Goal: Task Accomplishment & Management: Manage account settings

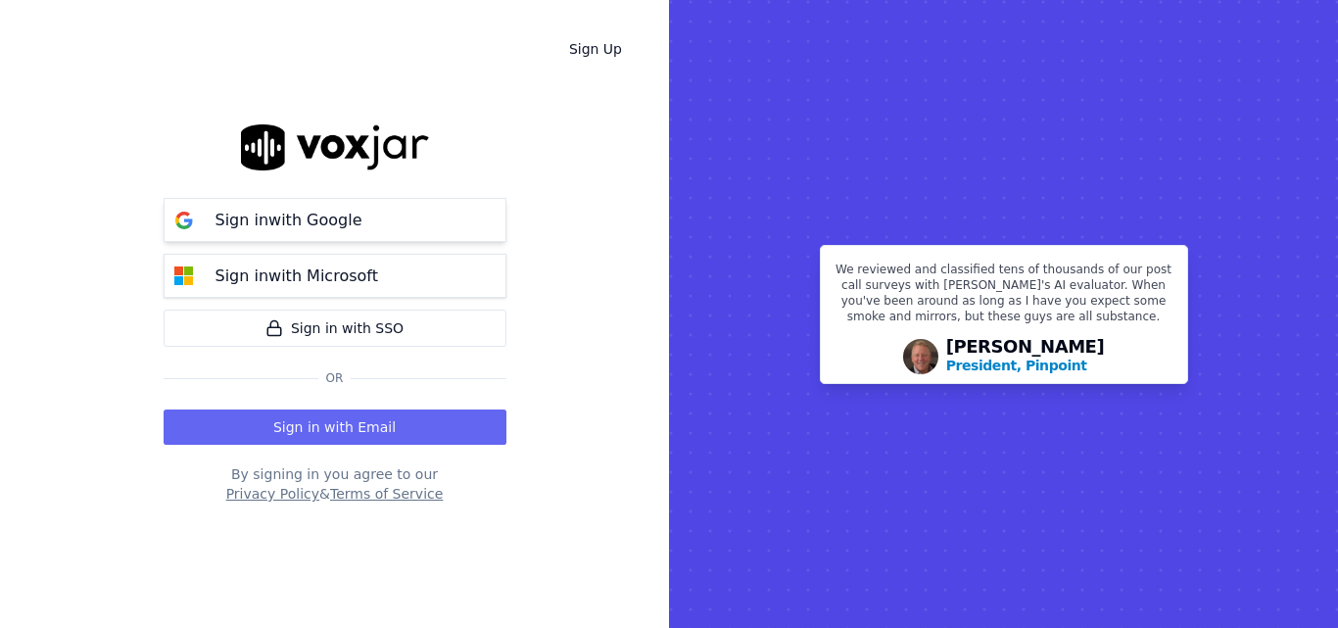
click at [342, 227] on p "Sign in with Google" at bounding box center [288, 221] width 147 height 24
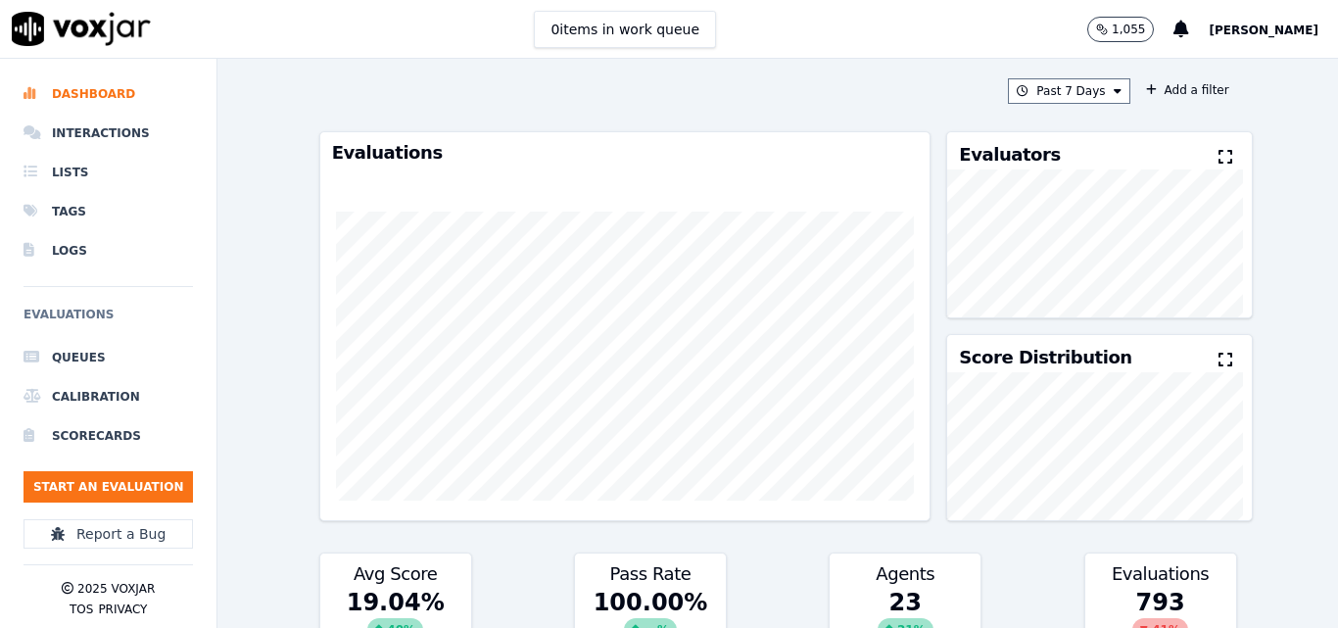
click at [1287, 26] on span "Zette Duragos" at bounding box center [1264, 31] width 110 height 14
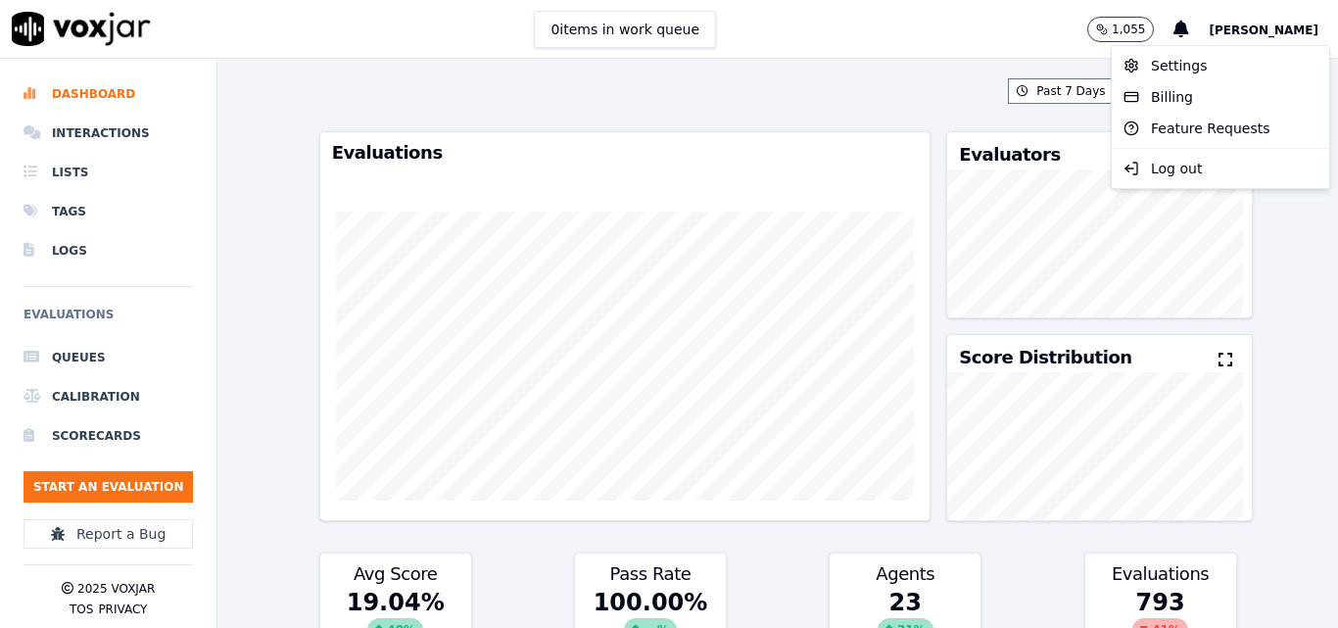
click at [1283, 26] on span "Zette Duragos" at bounding box center [1264, 31] width 110 height 14
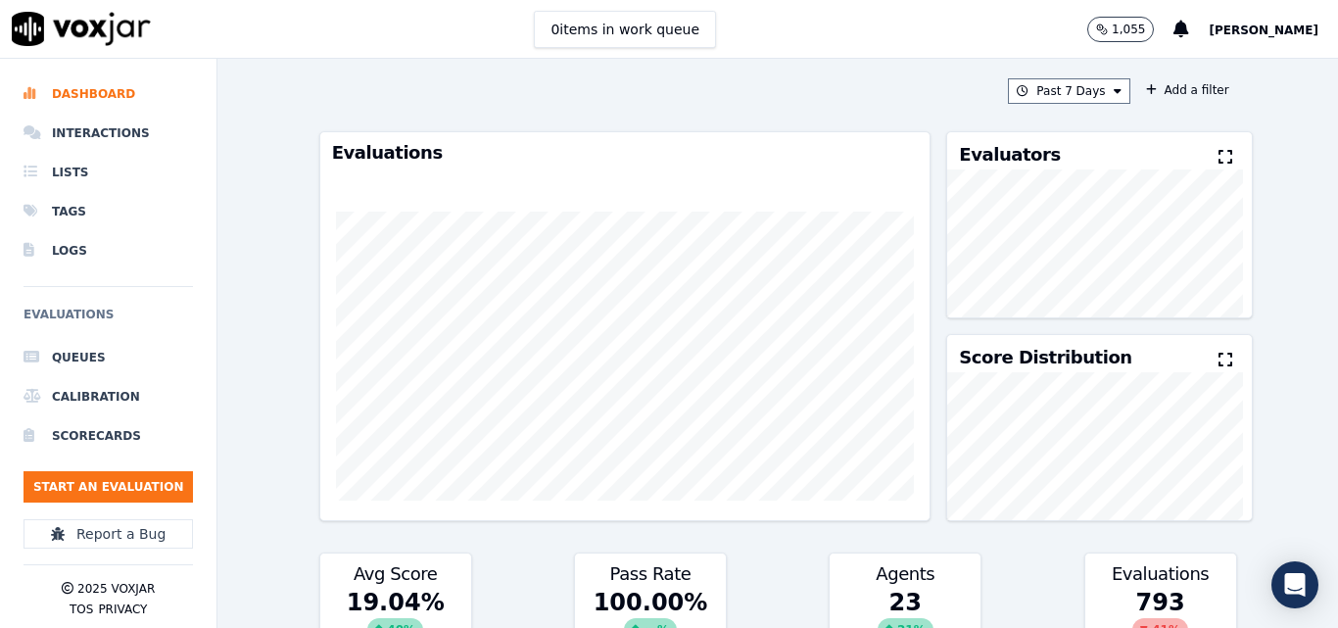
click at [1245, 24] on span "Zette Duragos" at bounding box center [1264, 31] width 110 height 14
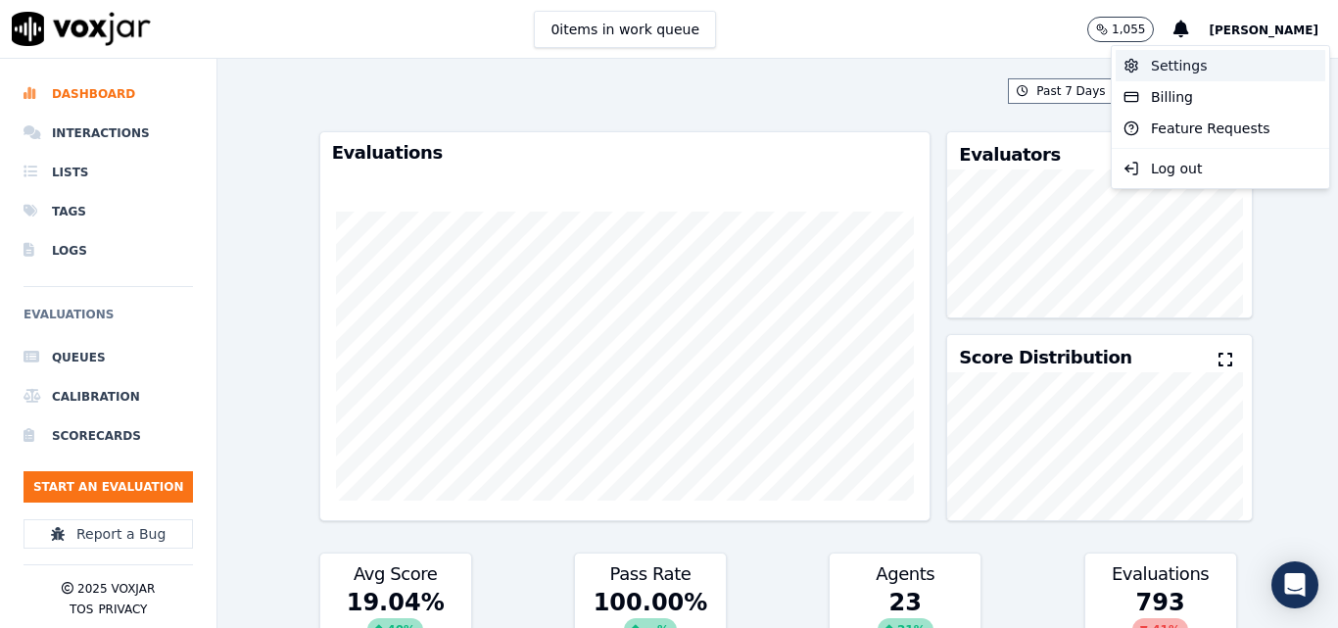
click at [1205, 61] on div "Settings" at bounding box center [1221, 65] width 210 height 31
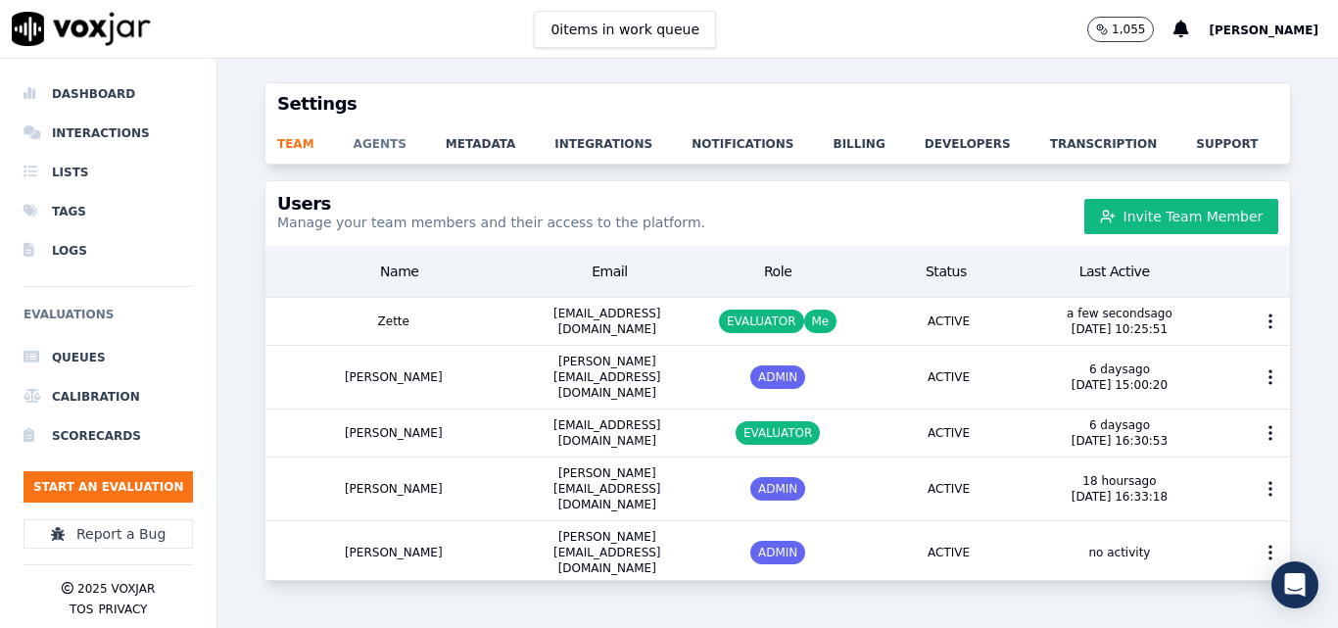
click at [367, 141] on link "agents" at bounding box center [400, 137] width 92 height 27
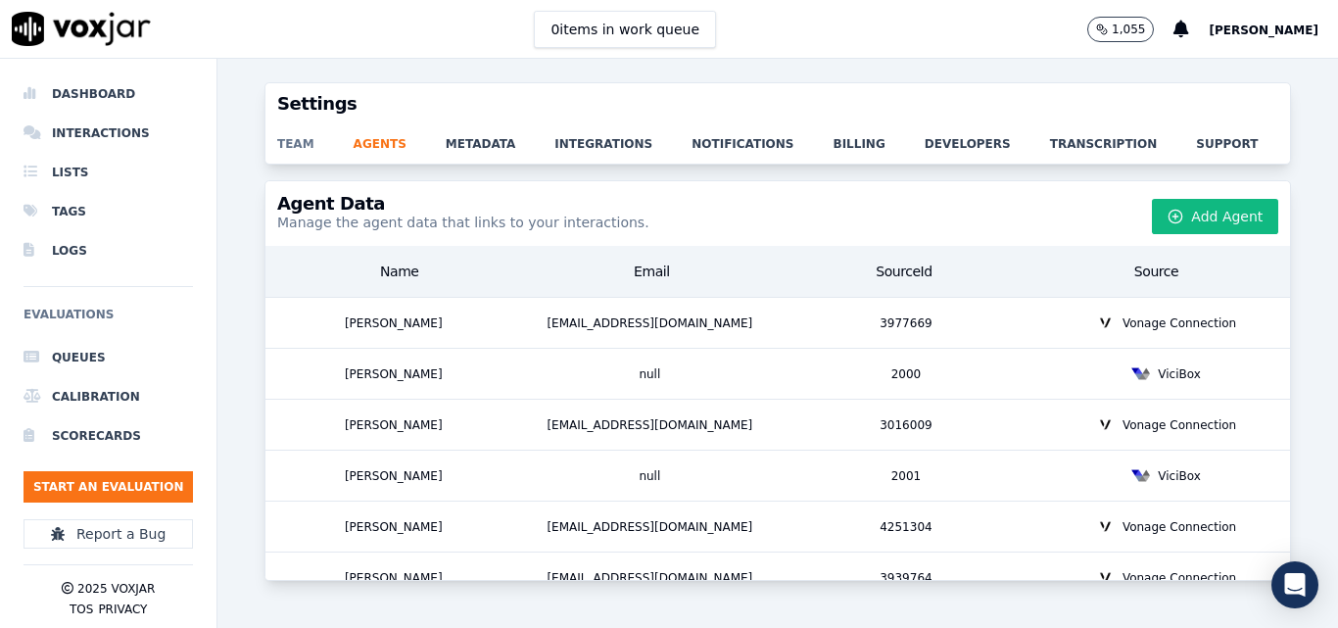
click at [294, 138] on link "team" at bounding box center [315, 137] width 76 height 27
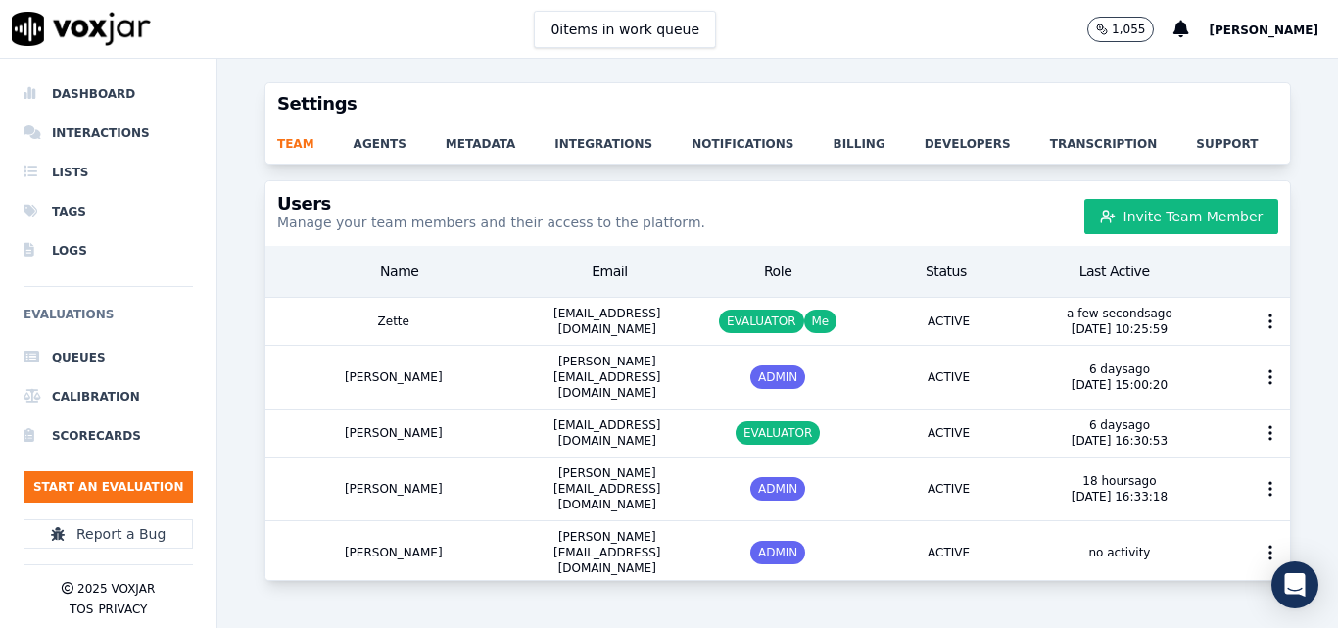
click at [430, 31] on div "0 items in work queue 1,055 Zette Duragos" at bounding box center [669, 29] width 1338 height 59
